Goal: Transaction & Acquisition: Subscribe to service/newsletter

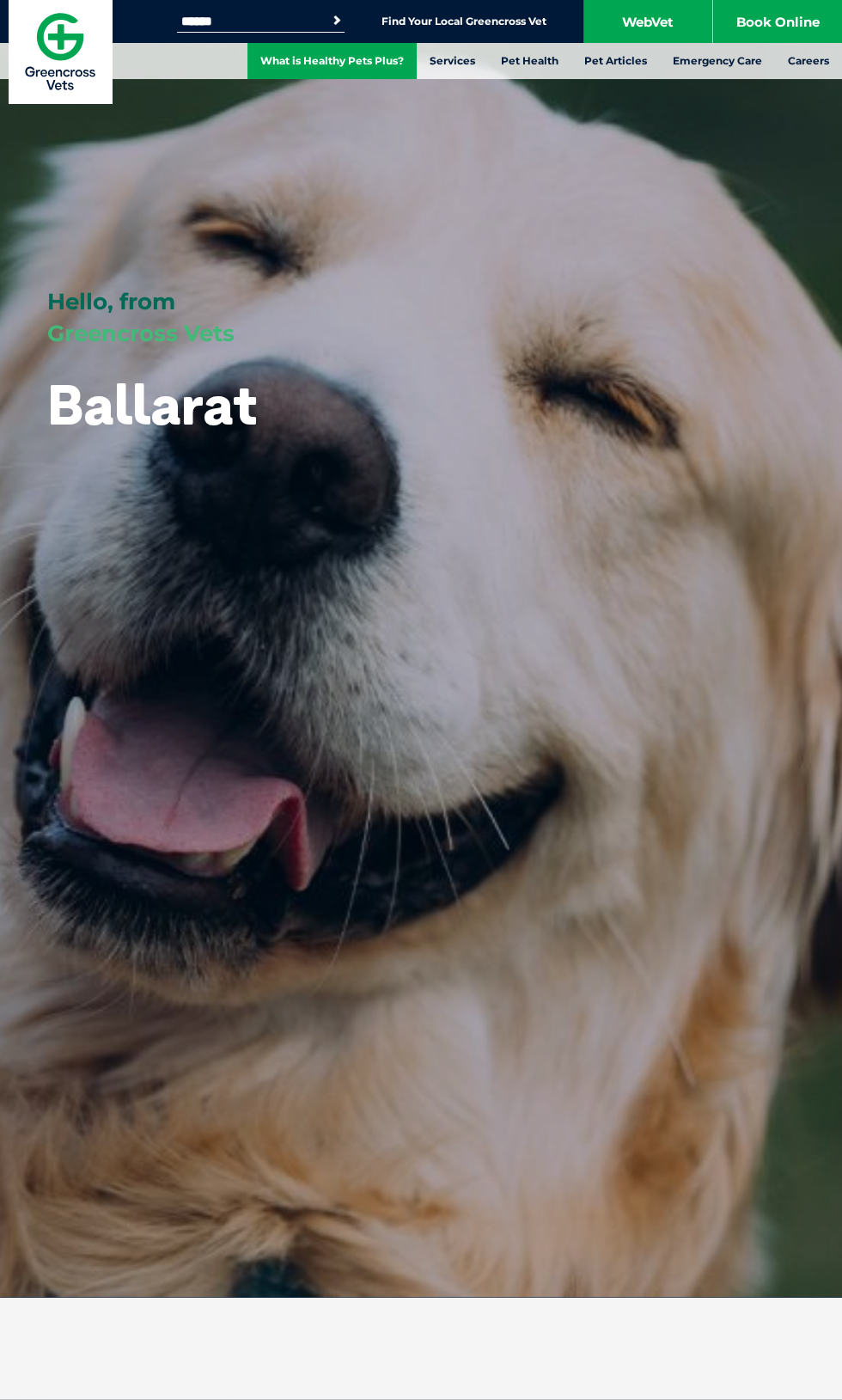
click at [344, 68] on link "What is Healthy Pets Plus?" at bounding box center [332, 61] width 169 height 36
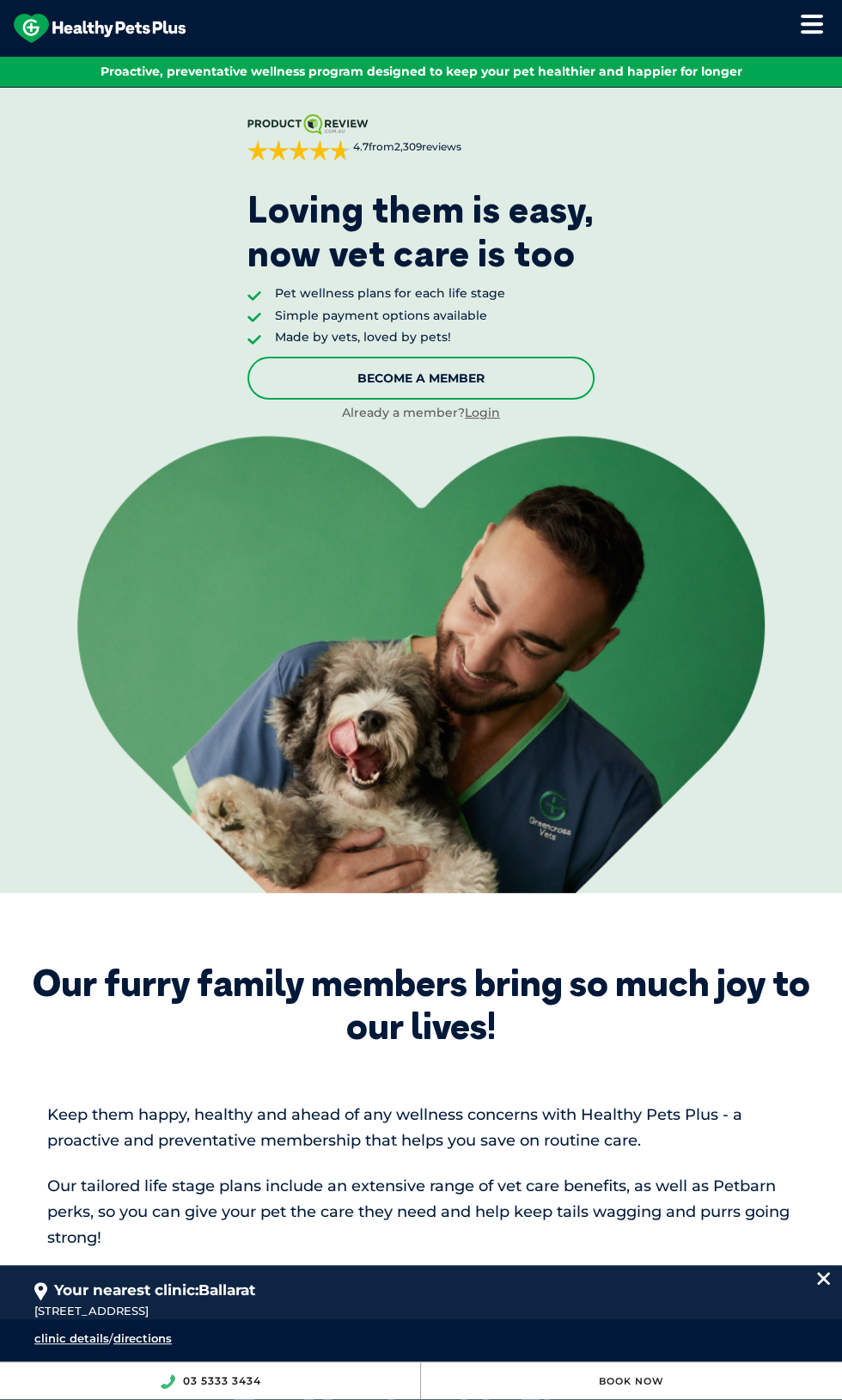
click at [526, 381] on link "Become A Member" at bounding box center [421, 378] width 347 height 43
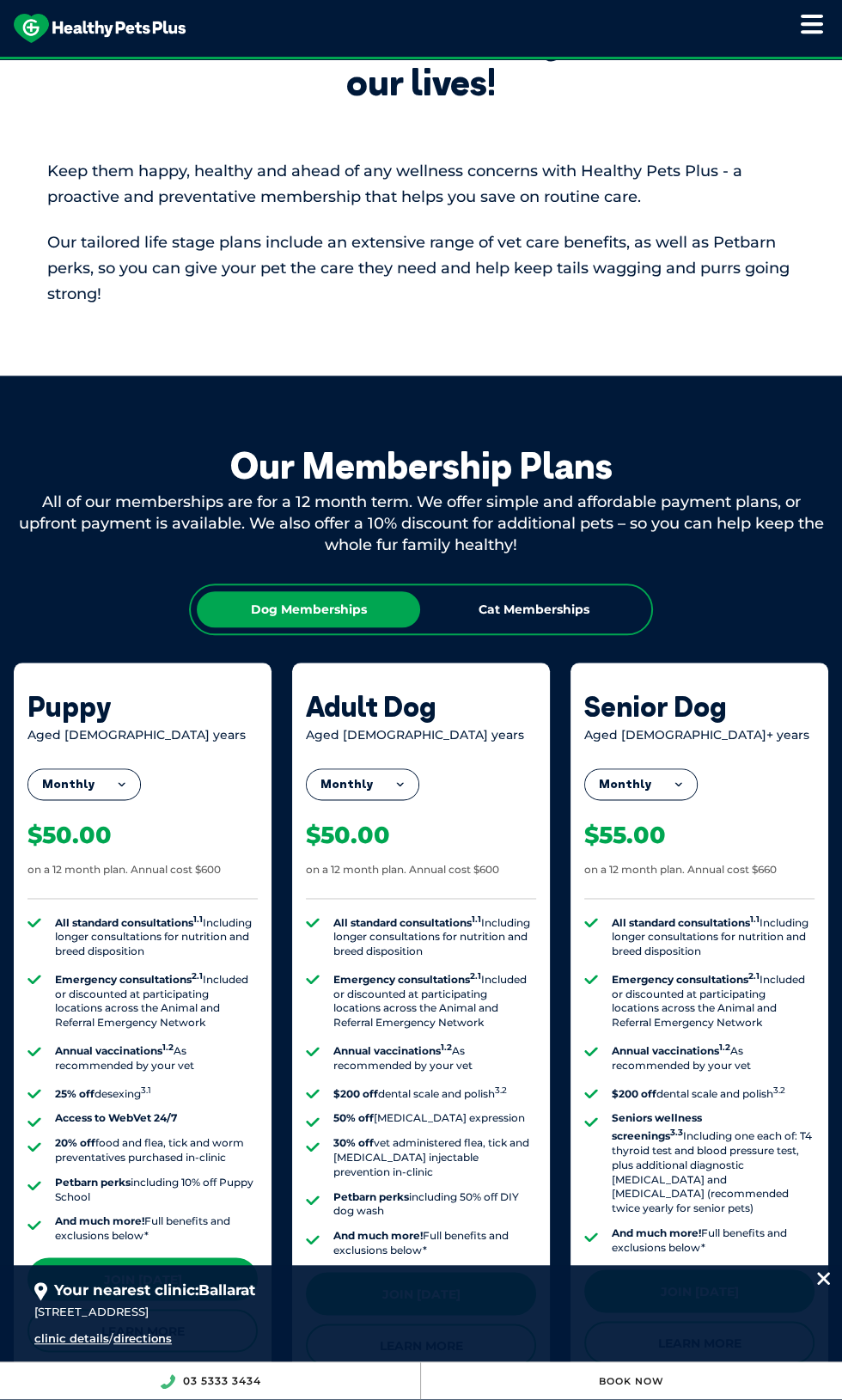
scroll to position [892, 0]
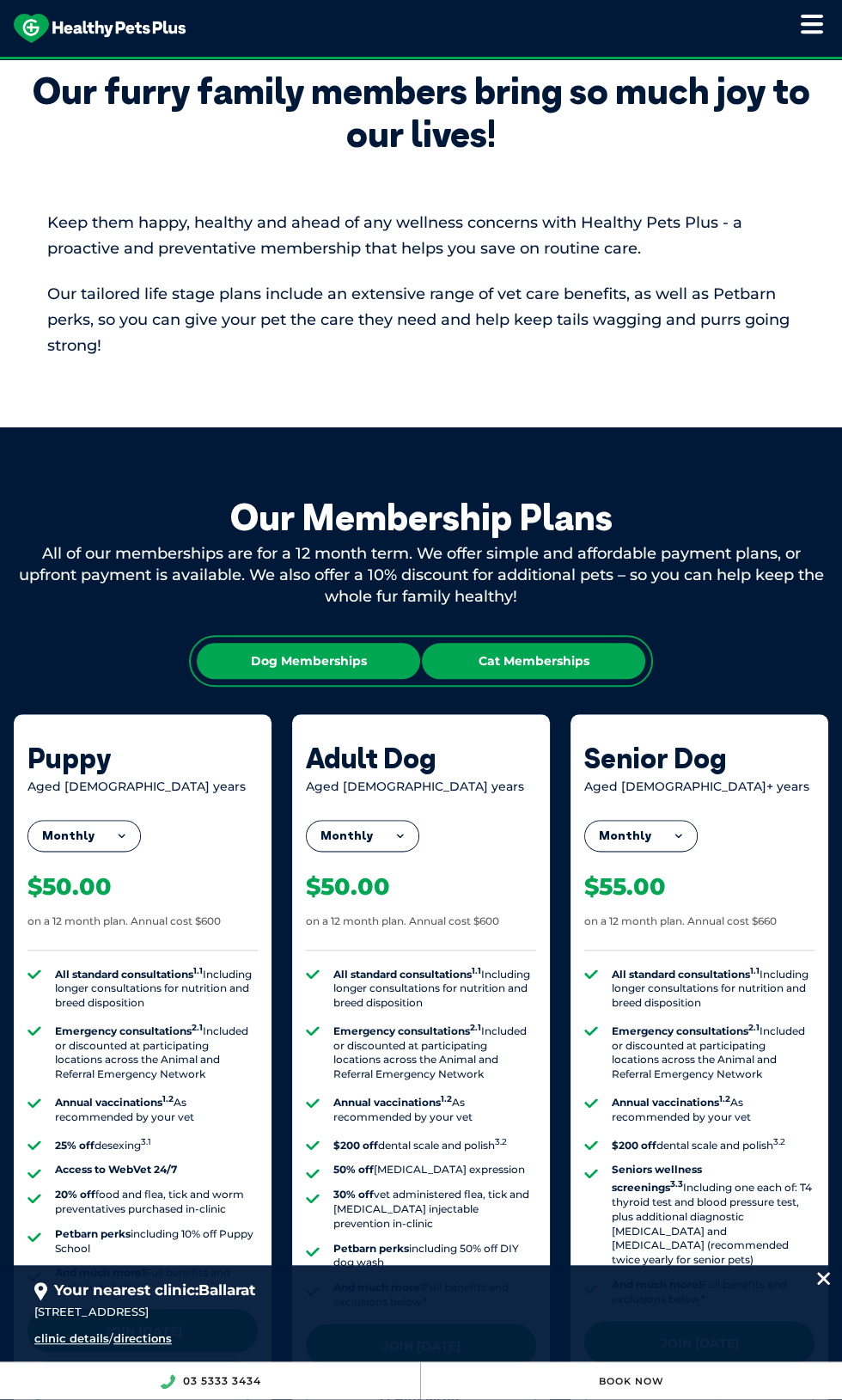
click at [561, 666] on div "Cat Memberships" at bounding box center [534, 661] width 224 height 36
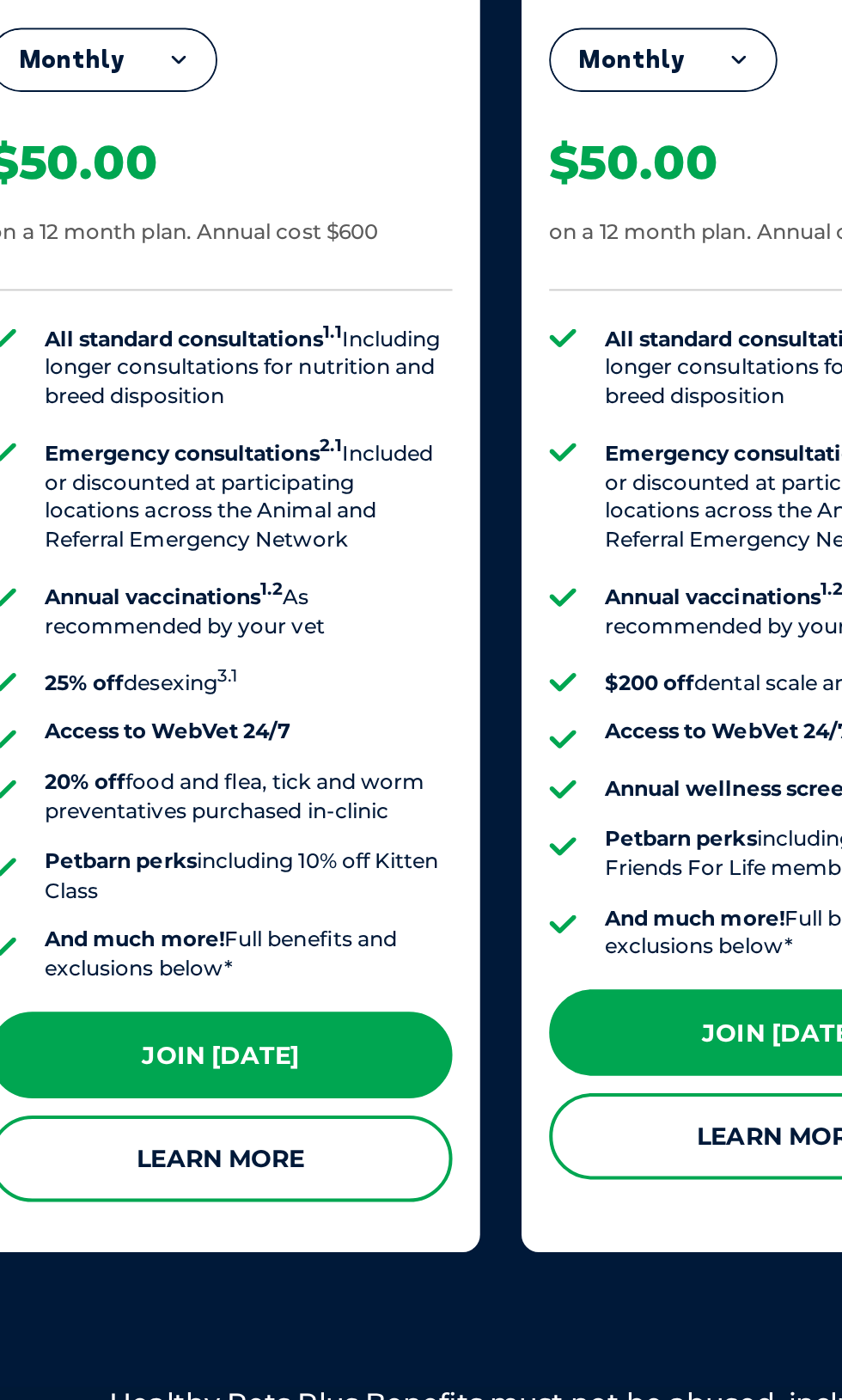
scroll to position [1217, 0]
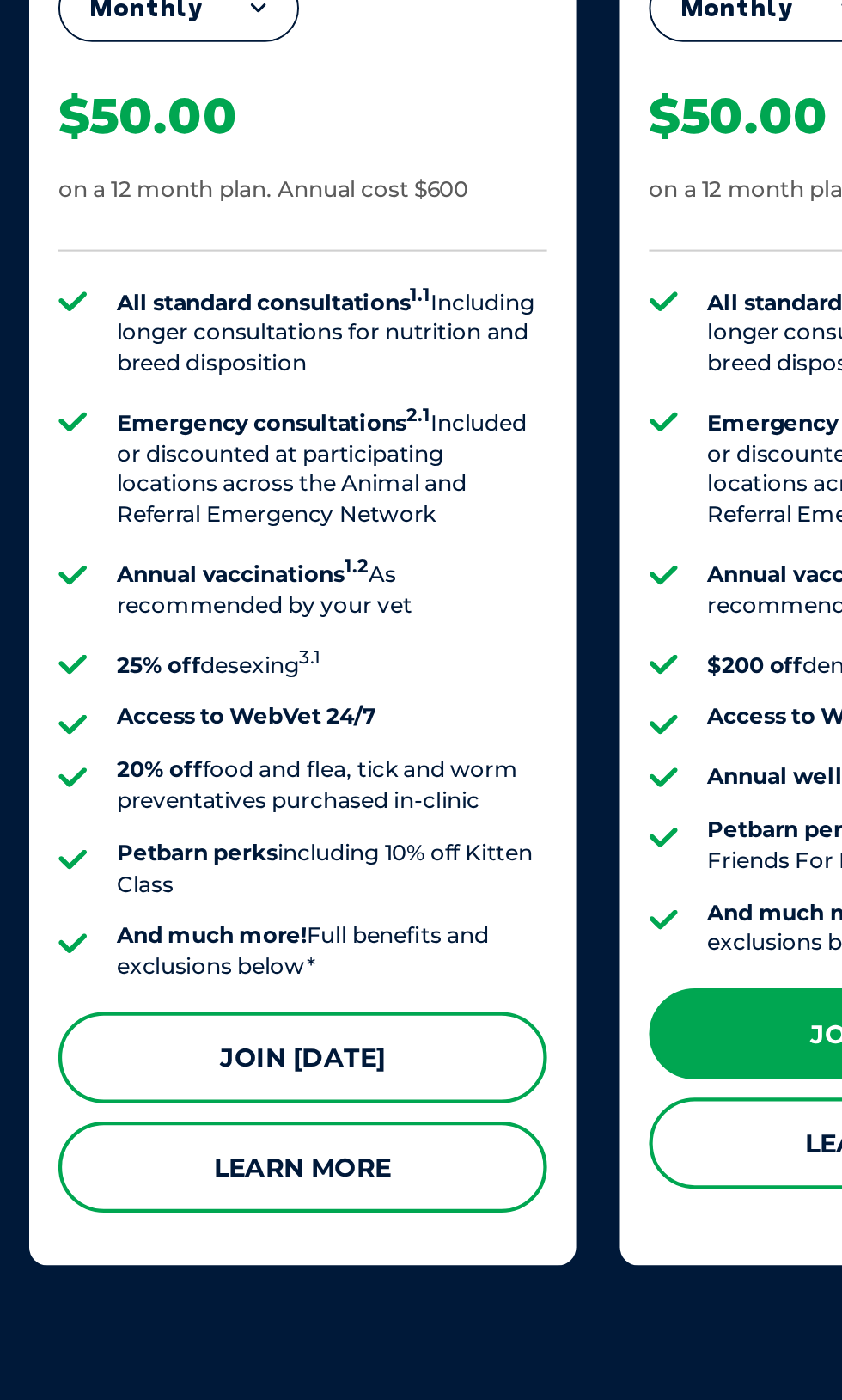
click at [206, 1004] on link "Join [DATE]" at bounding box center [142, 1005] width 231 height 43
